Goal: Information Seeking & Learning: Compare options

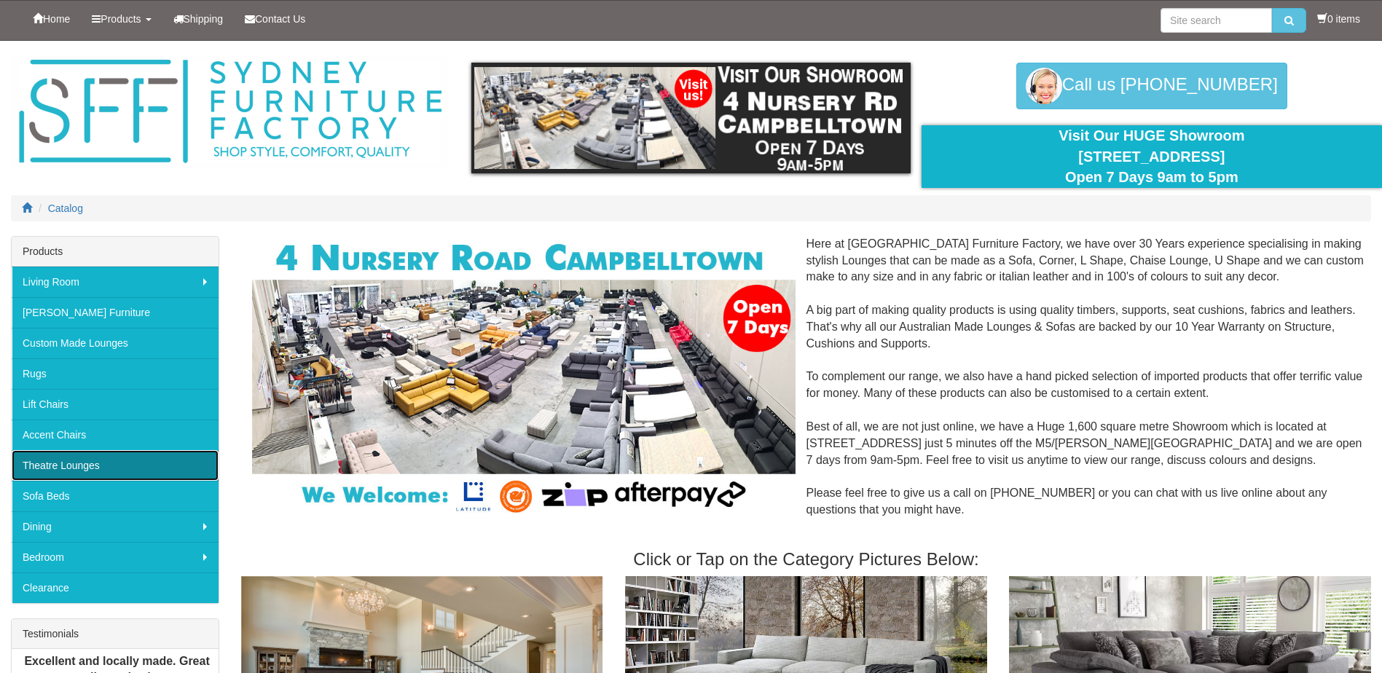
click at [68, 466] on link "Theatre Lounges" at bounding box center [115, 465] width 207 height 31
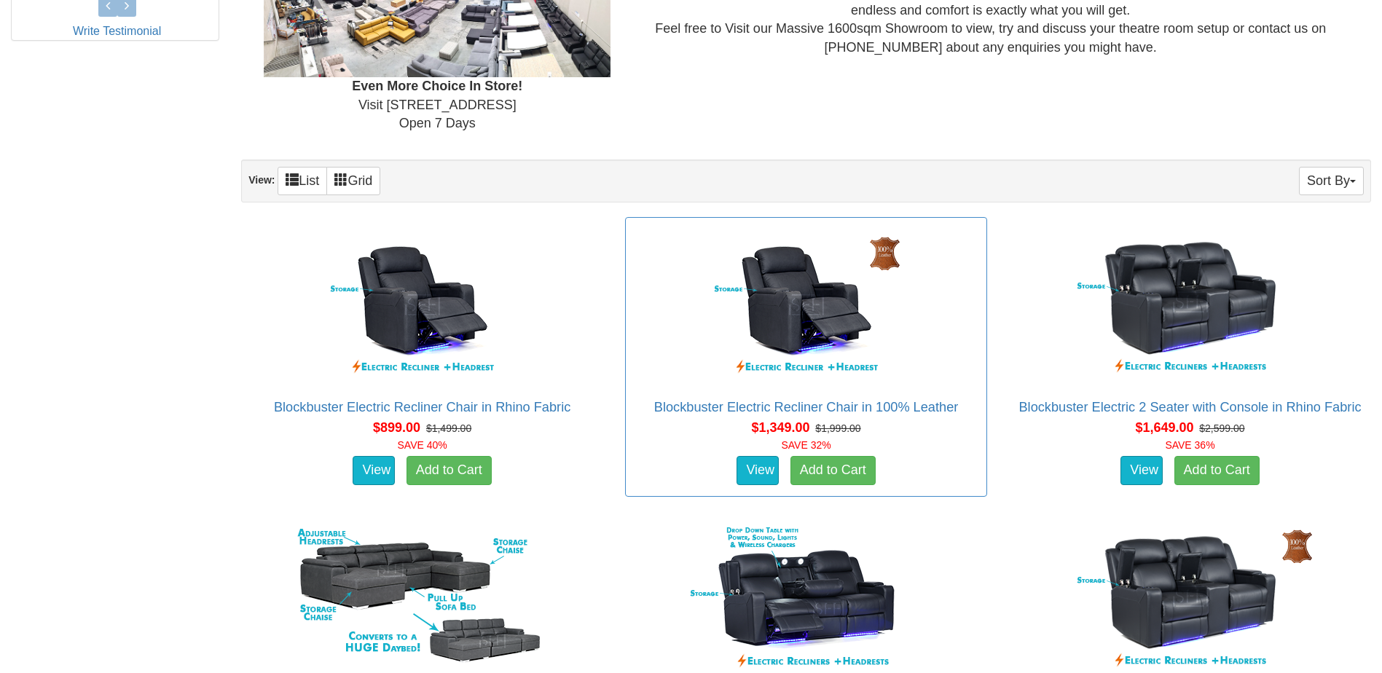
scroll to position [802, 0]
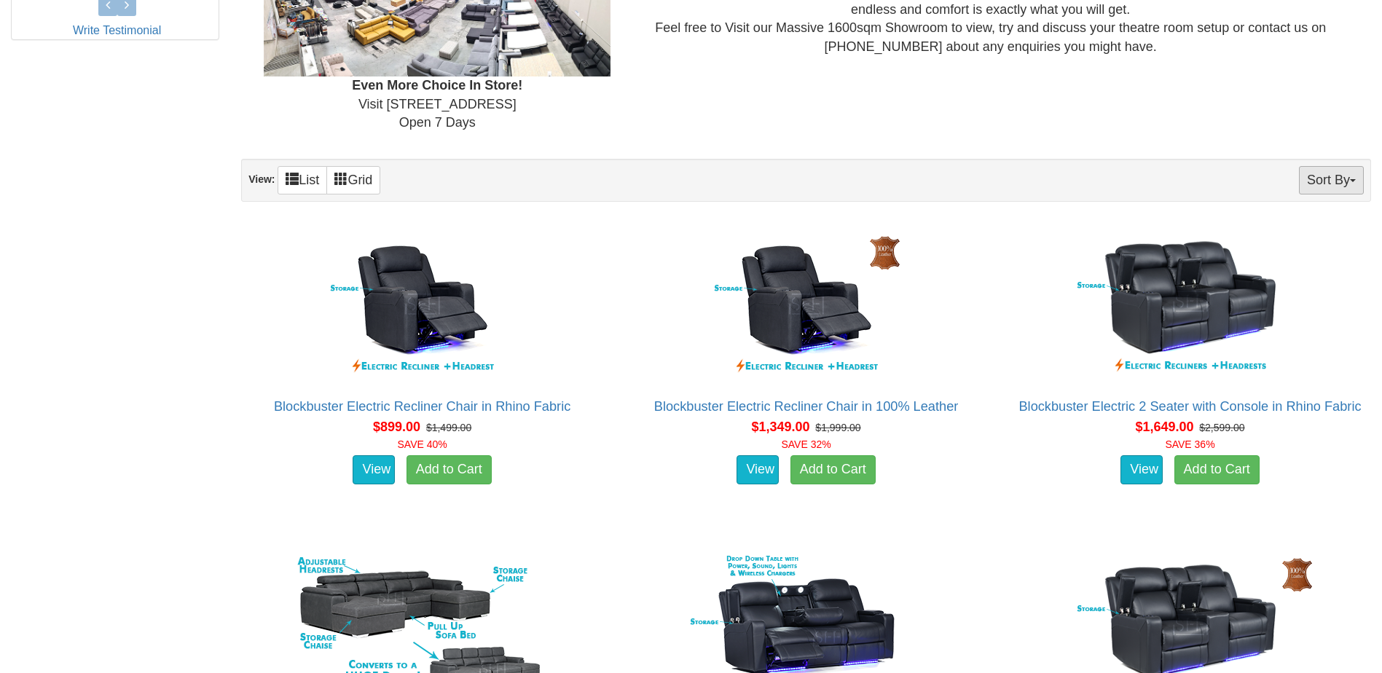
click at [1315, 179] on button "Sort By" at bounding box center [1331, 180] width 65 height 28
click at [1282, 225] on link "Price+" at bounding box center [1305, 228] width 115 height 19
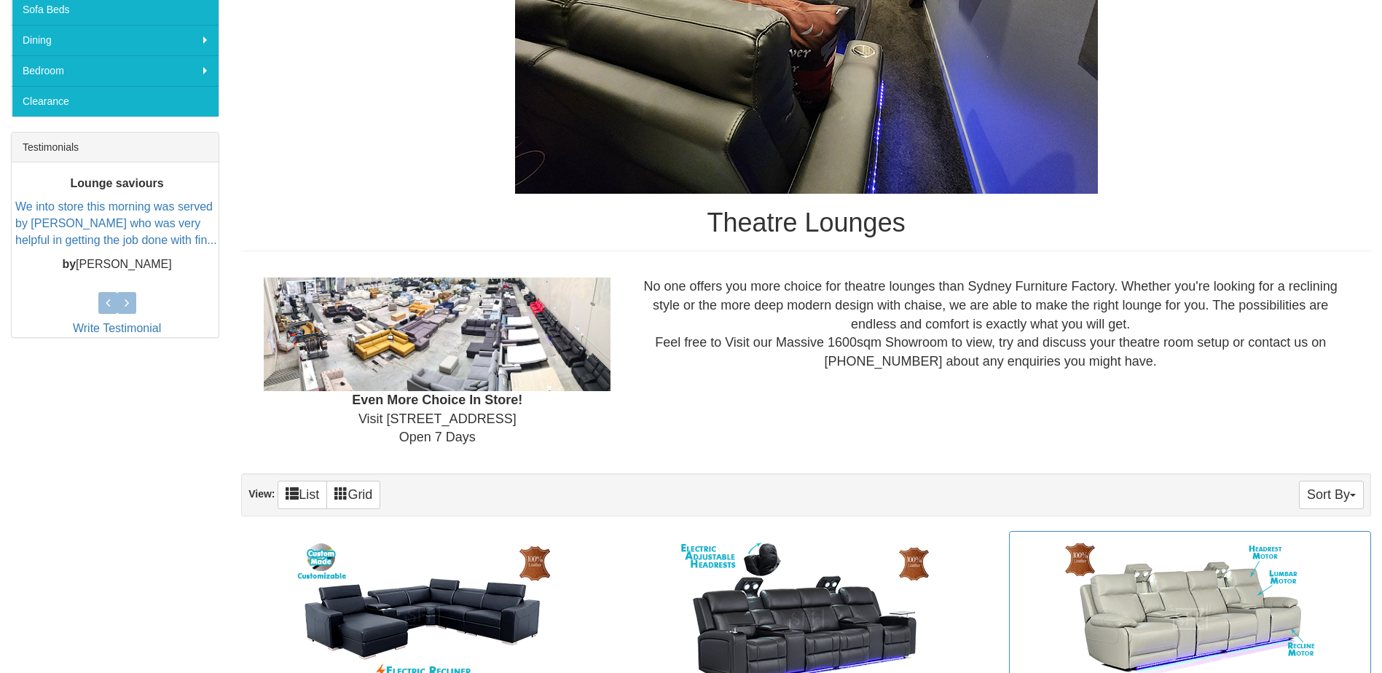
scroll to position [583, 0]
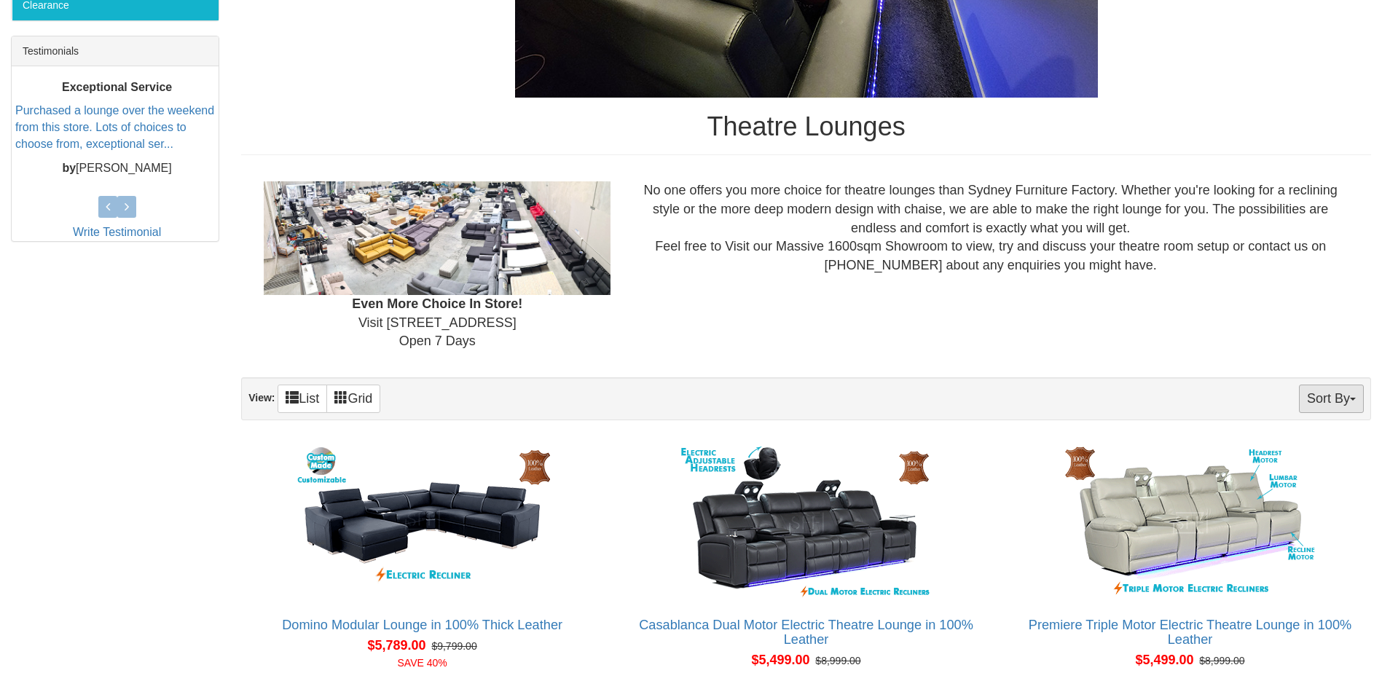
click at [1325, 399] on button "Sort By" at bounding box center [1331, 399] width 65 height 28
click at [1274, 445] on link "Price-" at bounding box center [1305, 447] width 115 height 19
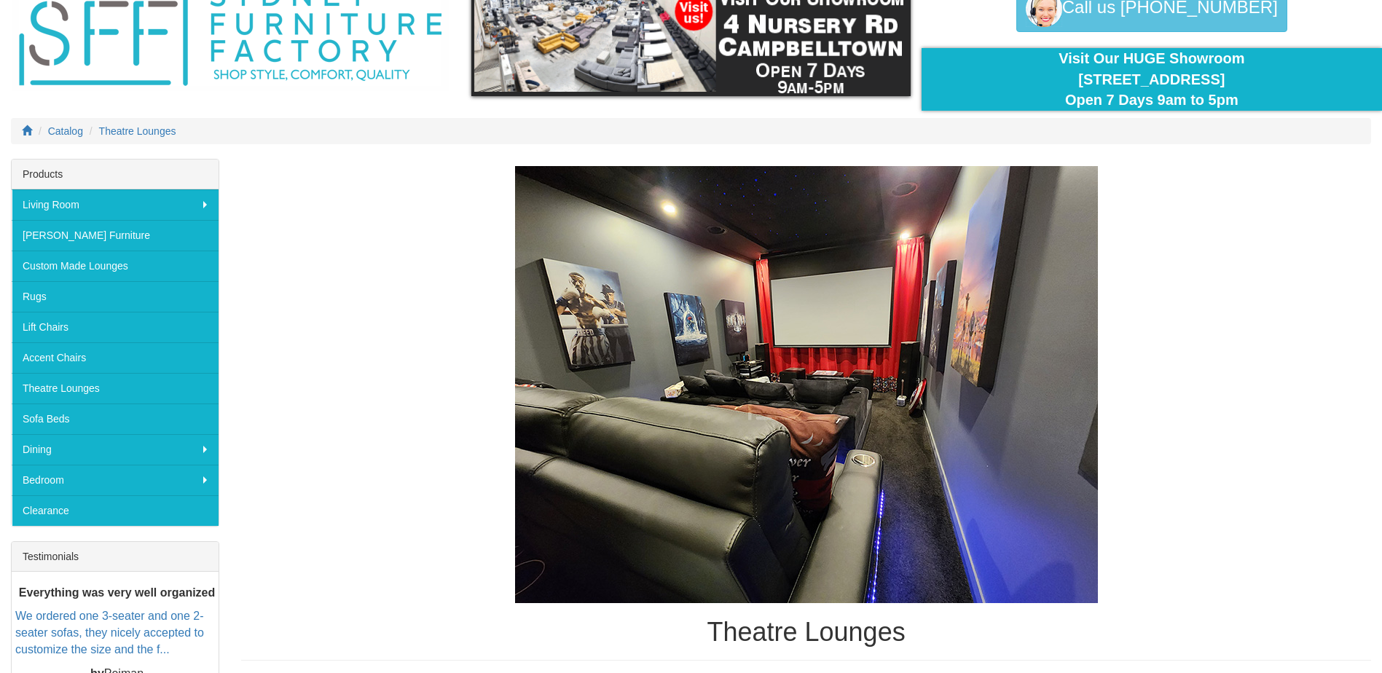
scroll to position [4, 0]
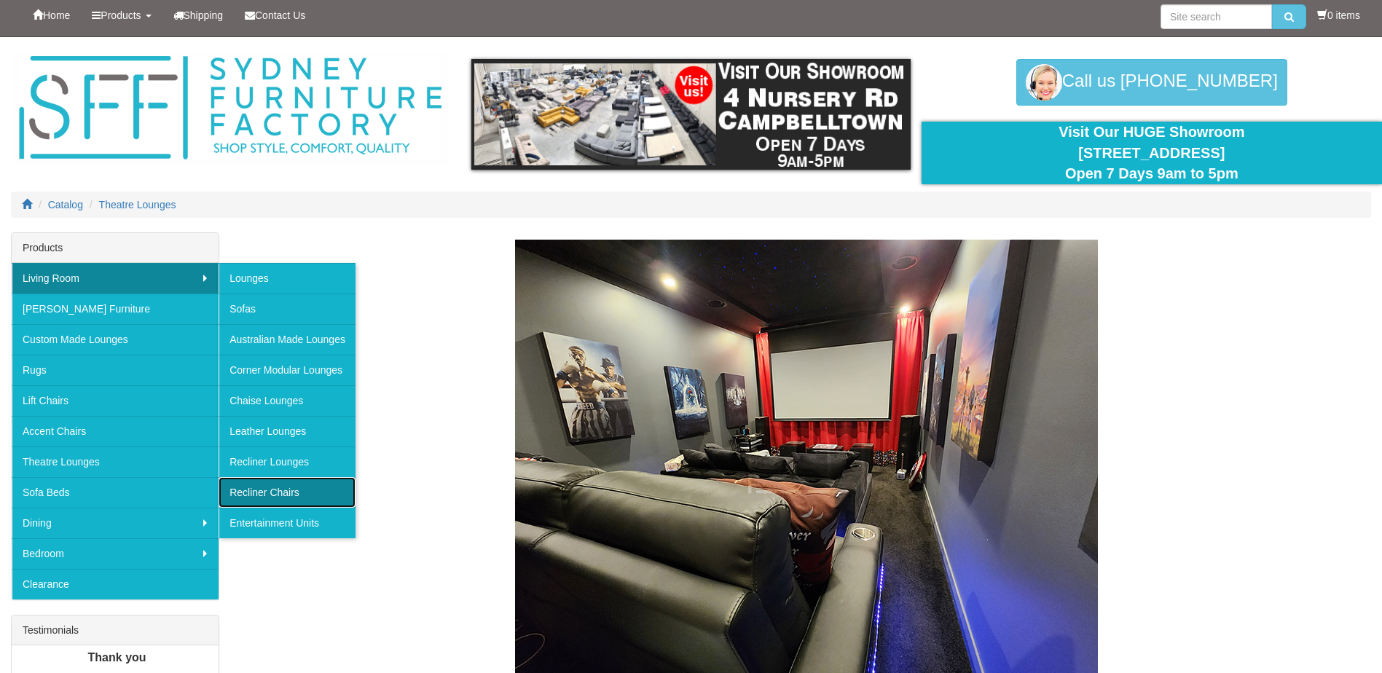
click at [269, 495] on link "Recliner Chairs" at bounding box center [287, 492] width 137 height 31
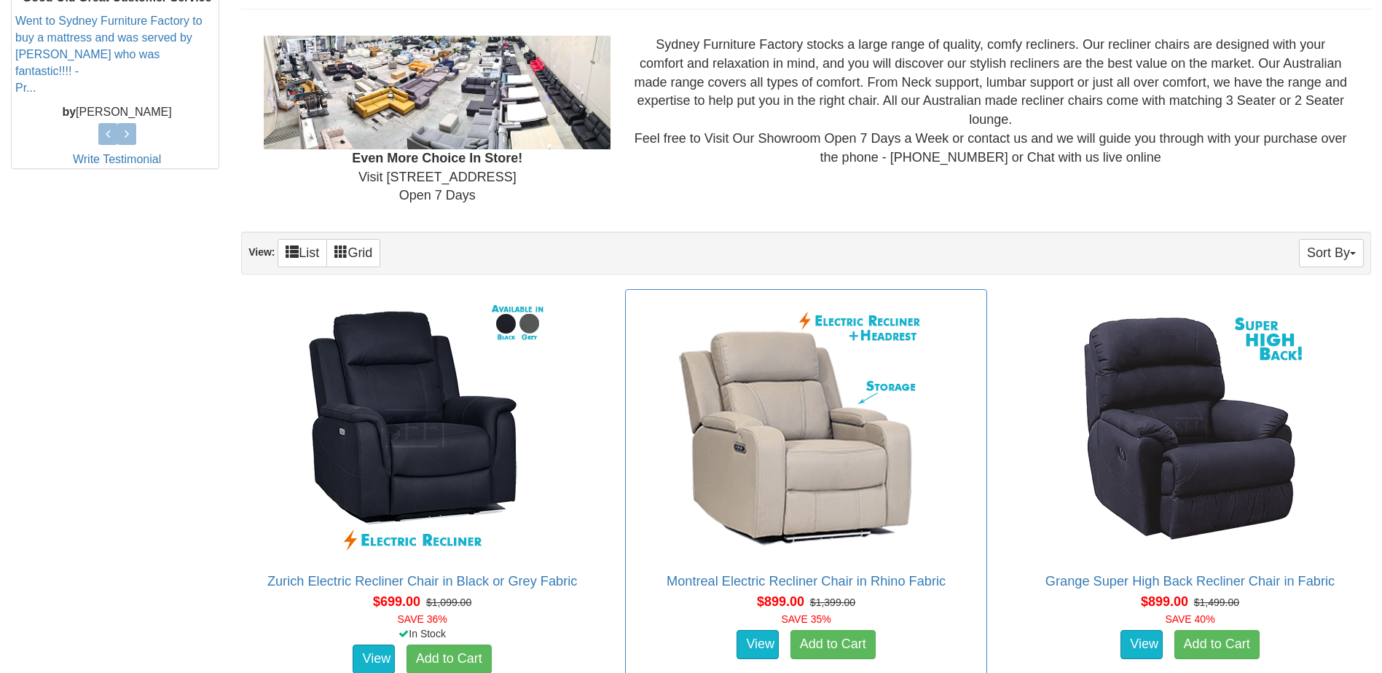
scroll to position [729, 0]
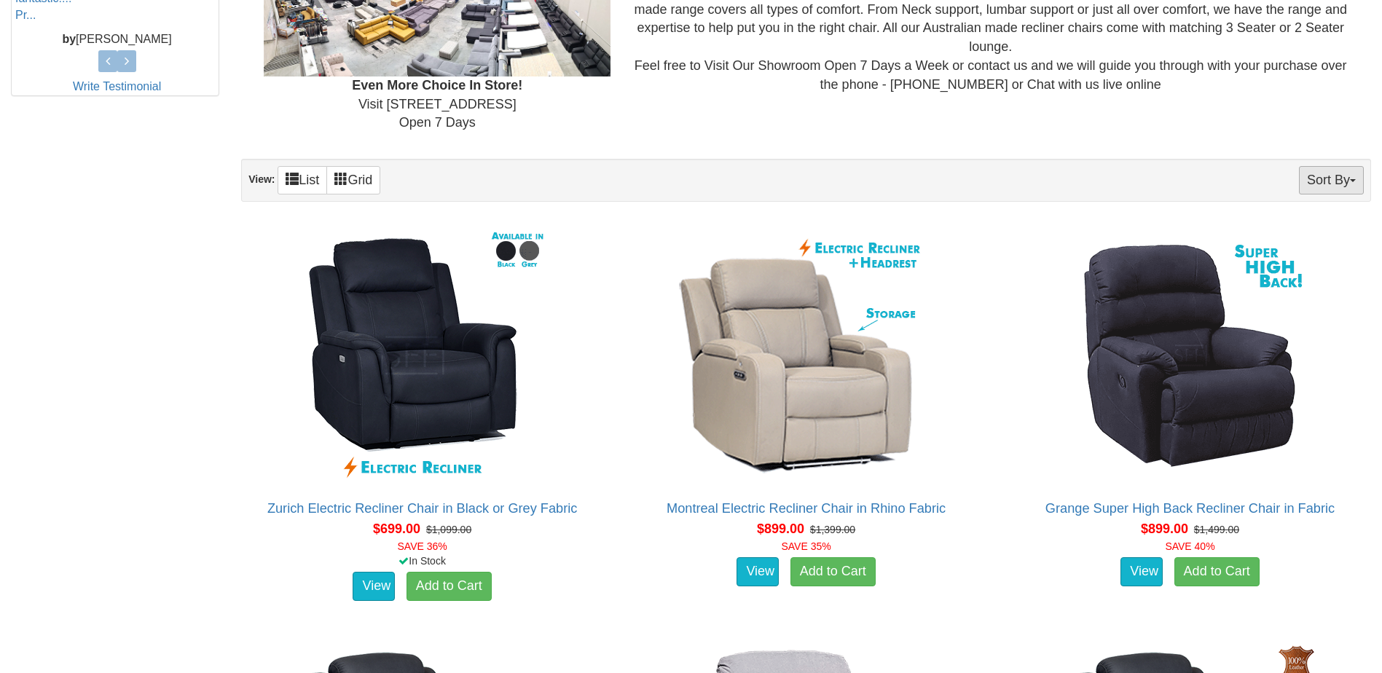
click at [1316, 182] on button "Sort By" at bounding box center [1331, 180] width 65 height 28
click at [1315, 182] on button "Sort By" at bounding box center [1331, 180] width 65 height 28
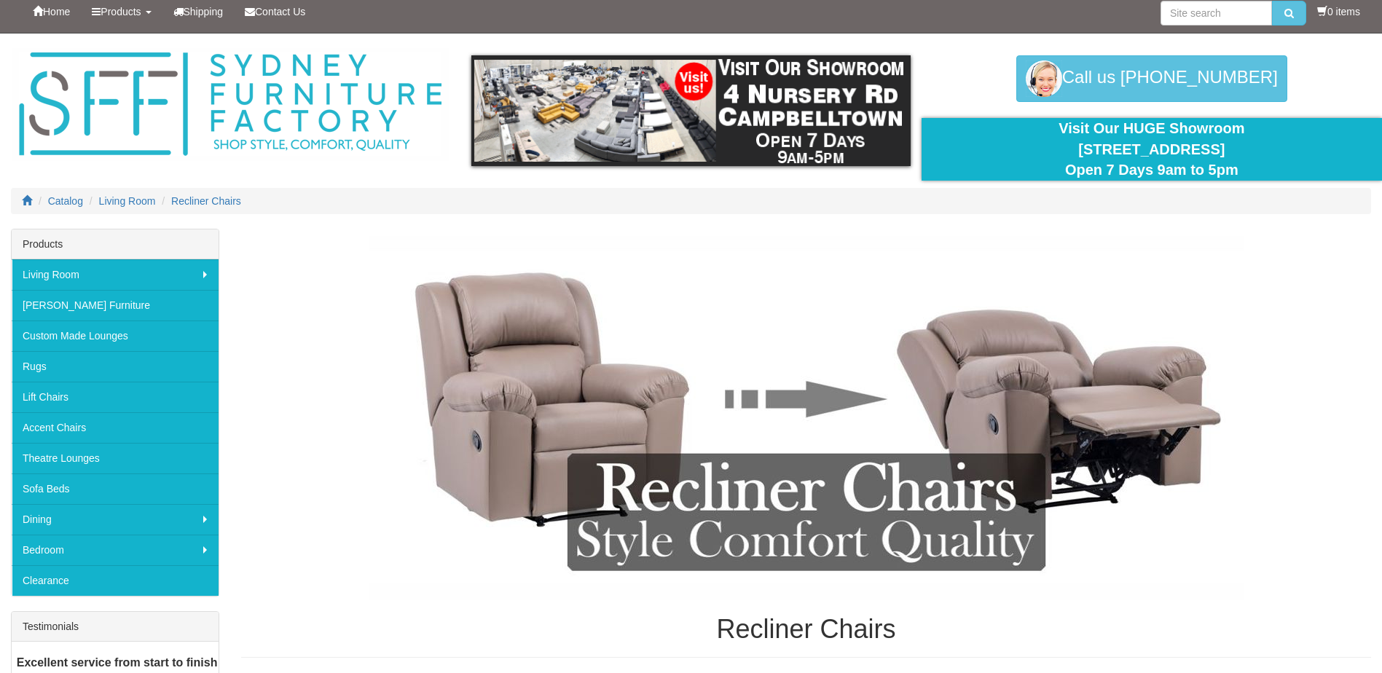
scroll to position [0, 0]
